Goal: Use online tool/utility: Use online tool/utility

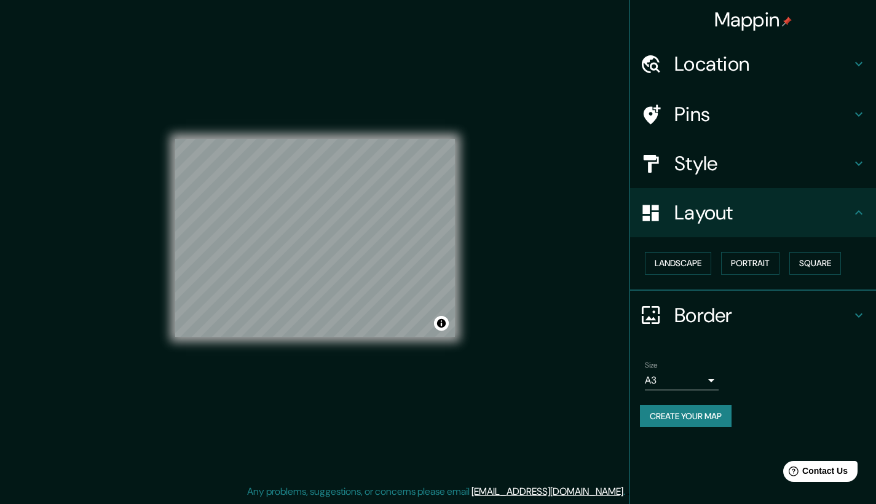
click at [291, 75] on div "© Mapbox © OpenStreetMap Improve this map" at bounding box center [315, 238] width 280 height 454
click at [790, 115] on h4 "Pins" at bounding box center [762, 114] width 177 height 25
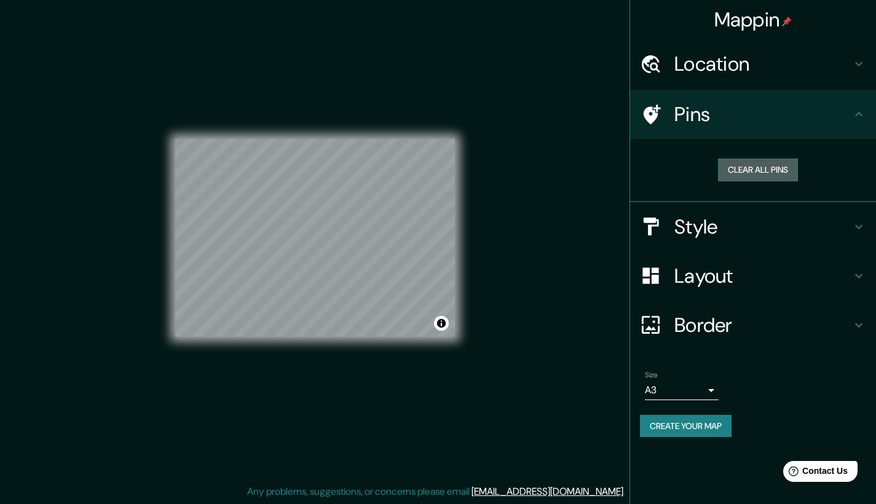
click at [762, 163] on button "Clear all pins" at bounding box center [758, 170] width 80 height 23
click at [714, 274] on h4 "Layout" at bounding box center [762, 276] width 177 height 25
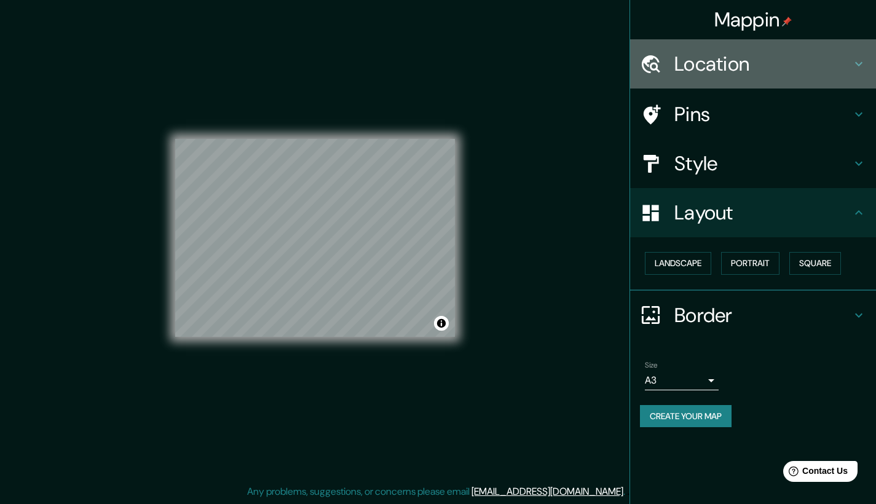
click at [763, 68] on h4 "Location" at bounding box center [762, 64] width 177 height 25
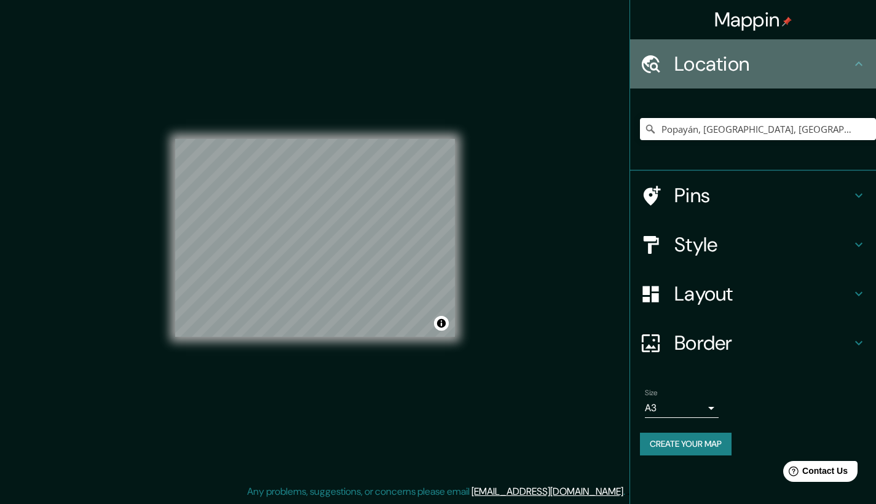
click at [763, 67] on h4 "Location" at bounding box center [762, 64] width 177 height 25
click at [861, 58] on icon at bounding box center [858, 64] width 15 height 15
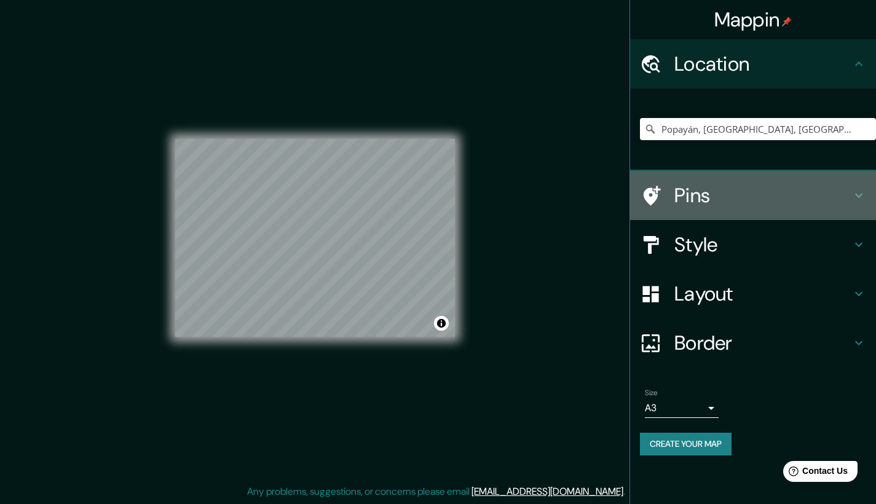
click at [786, 195] on h4 "Pins" at bounding box center [762, 195] width 177 height 25
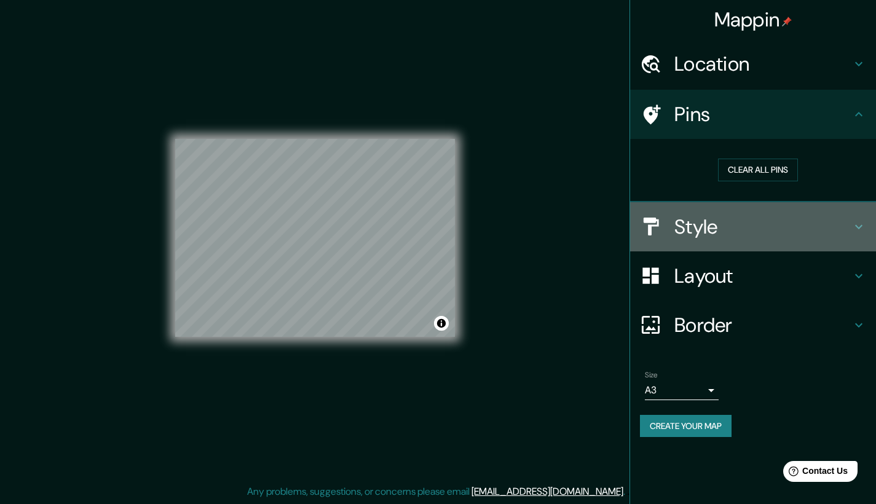
click at [841, 237] on div "Style" at bounding box center [753, 226] width 246 height 49
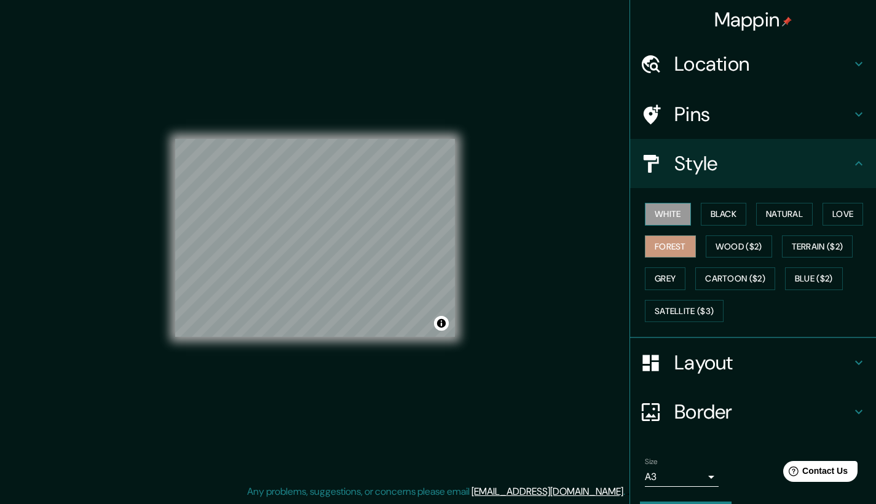
click at [679, 216] on button "White" at bounding box center [668, 214] width 46 height 23
click at [730, 211] on button "Black" at bounding box center [724, 214] width 46 height 23
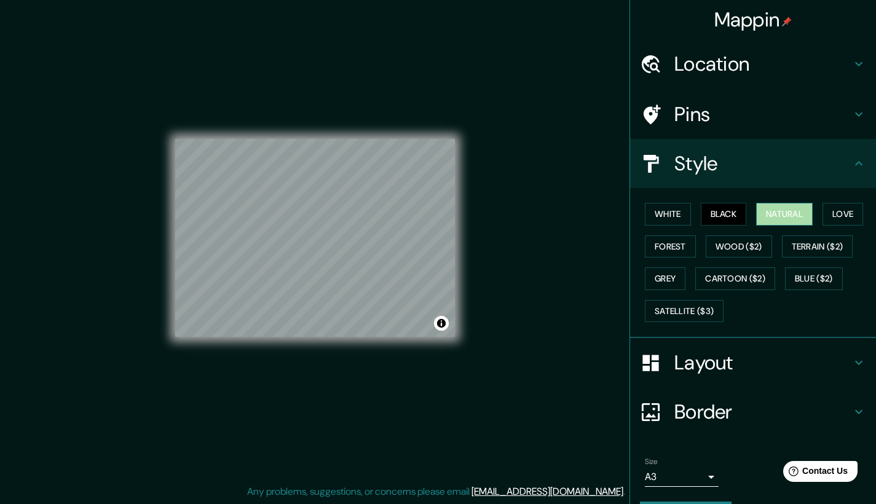
click at [786, 213] on button "Natural" at bounding box center [784, 214] width 57 height 23
click at [836, 212] on button "Love" at bounding box center [842, 214] width 41 height 23
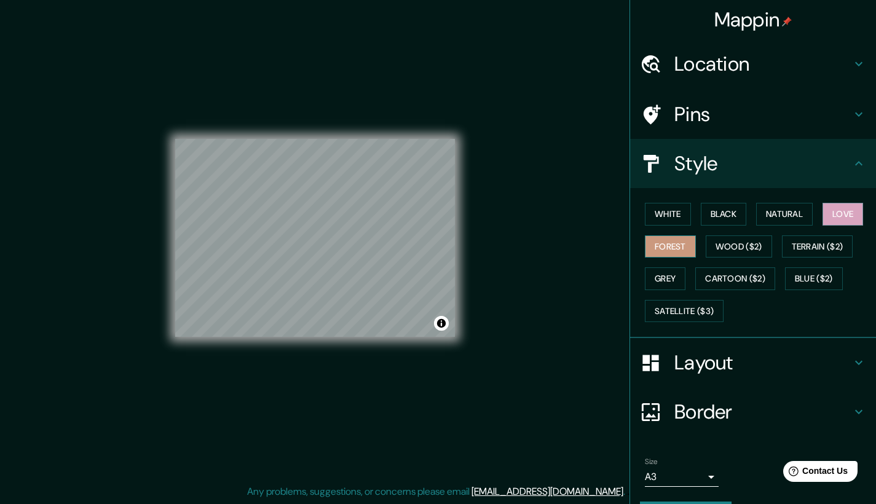
click at [672, 239] on button "Forest" at bounding box center [670, 246] width 51 height 23
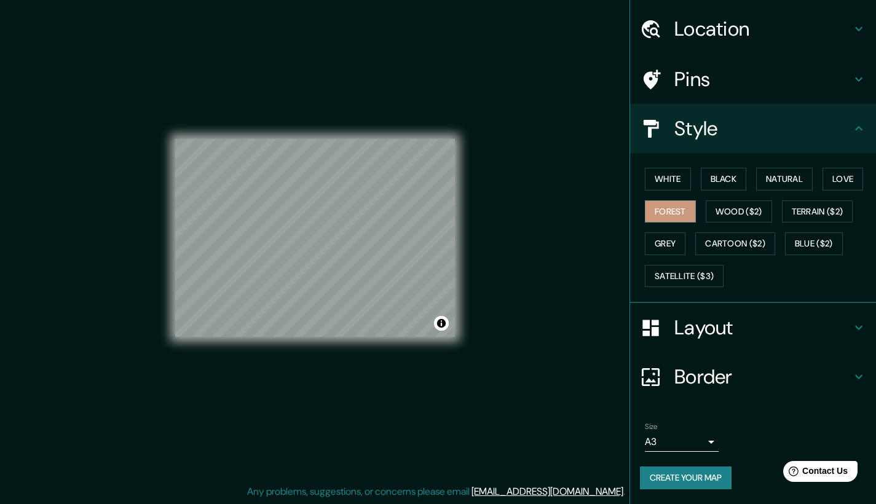
scroll to position [39, 0]
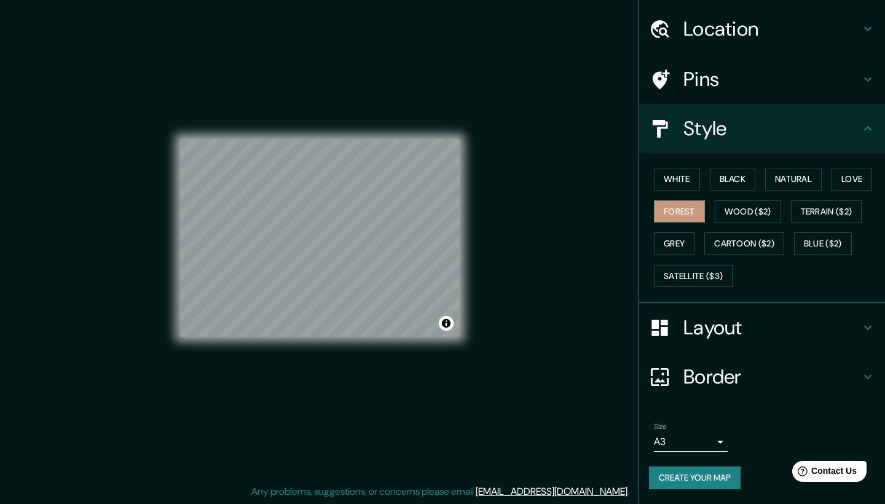
click at [715, 435] on body "Mappin Location [GEOGRAPHIC_DATA], [GEOGRAPHIC_DATA], [GEOGRAPHIC_DATA] Pins St…" at bounding box center [442, 243] width 885 height 504
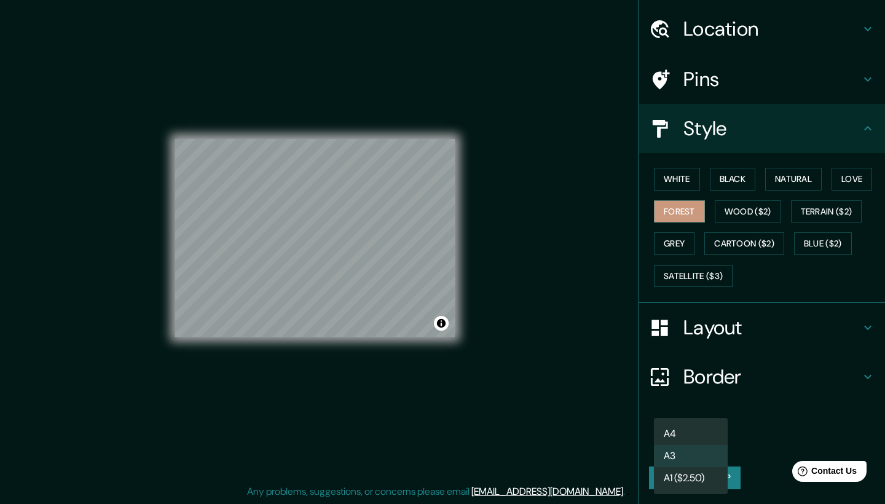
click at [684, 433] on li "A4" at bounding box center [691, 434] width 74 height 22
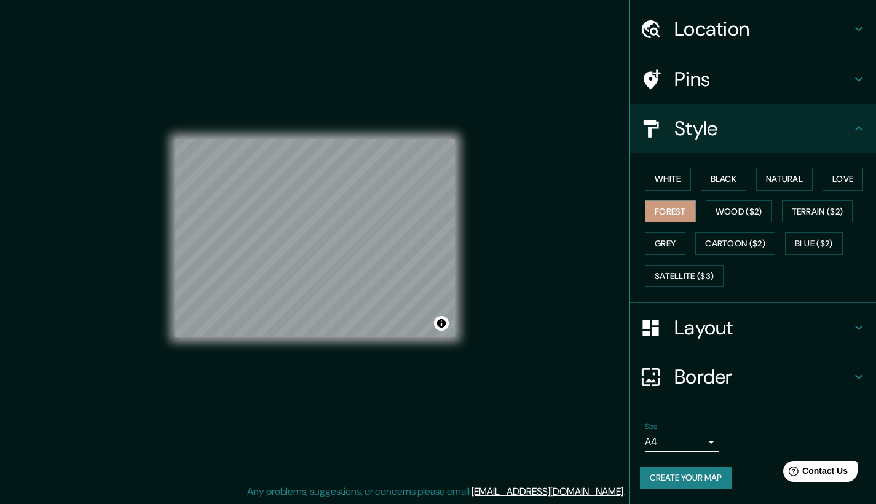
click at [698, 474] on button "Create your map" at bounding box center [686, 478] width 92 height 23
